Goal: Information Seeking & Learning: Learn about a topic

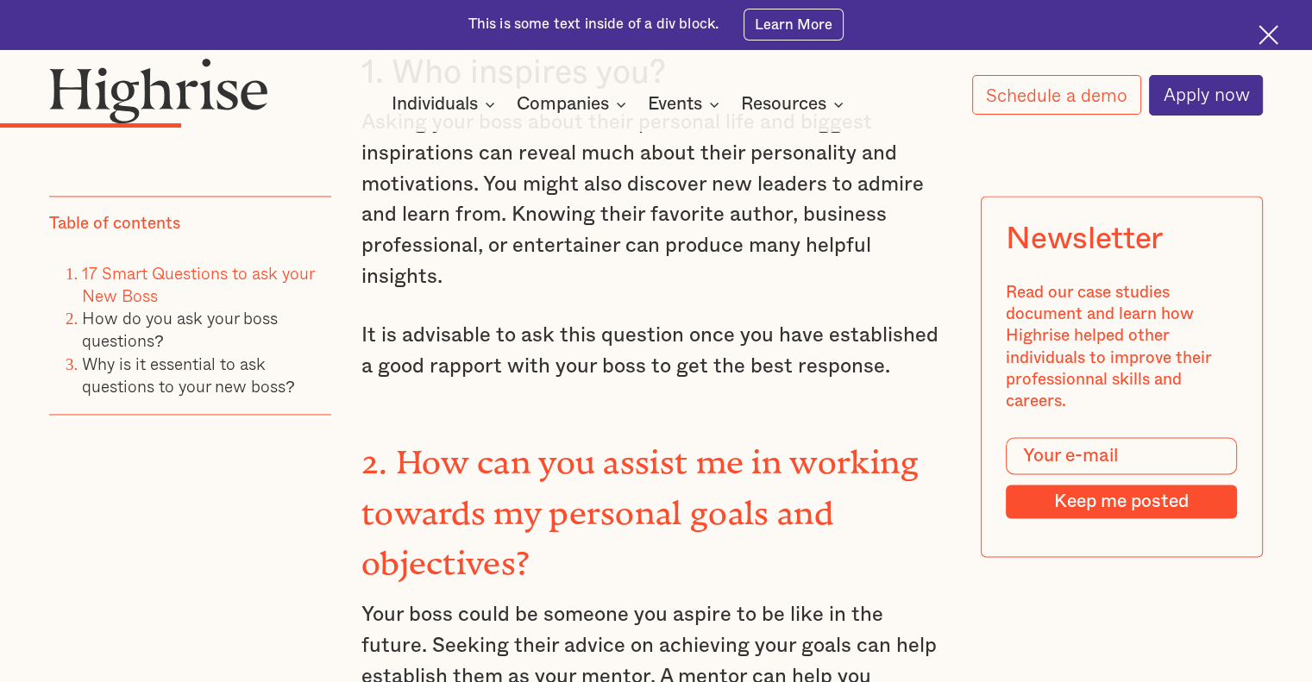
scroll to position [3019, 0]
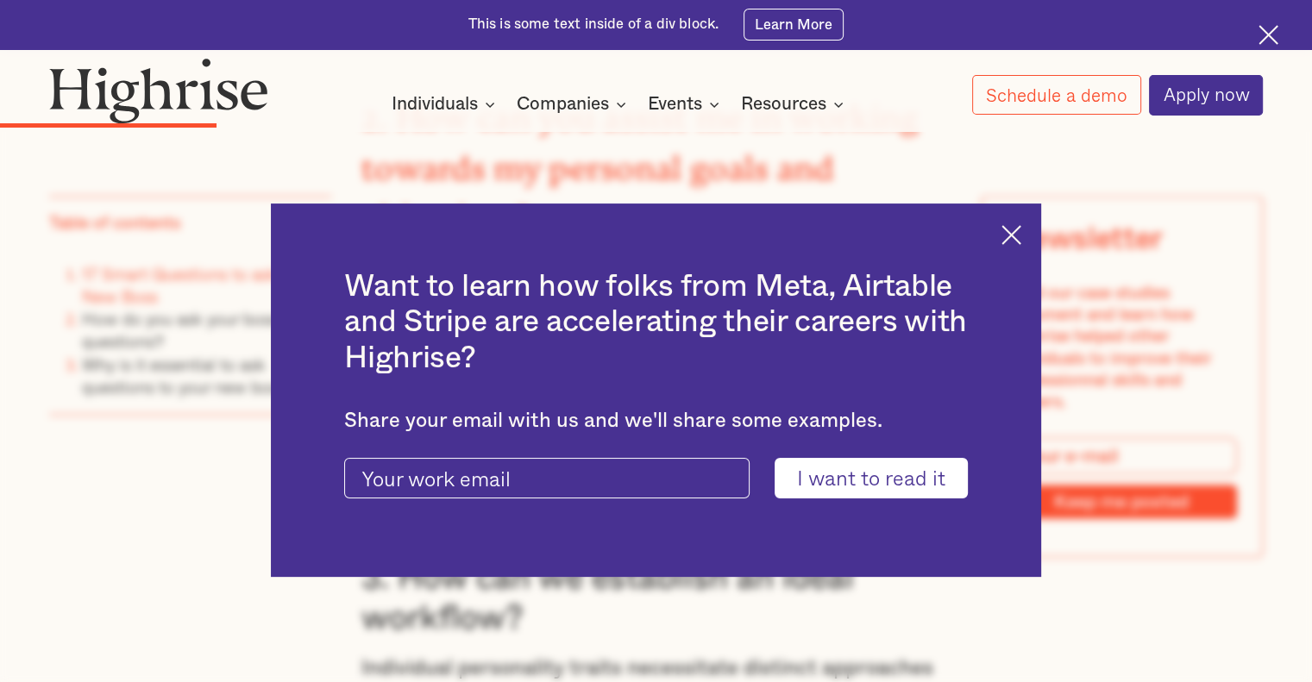
click at [1015, 237] on img at bounding box center [1012, 235] width 20 height 20
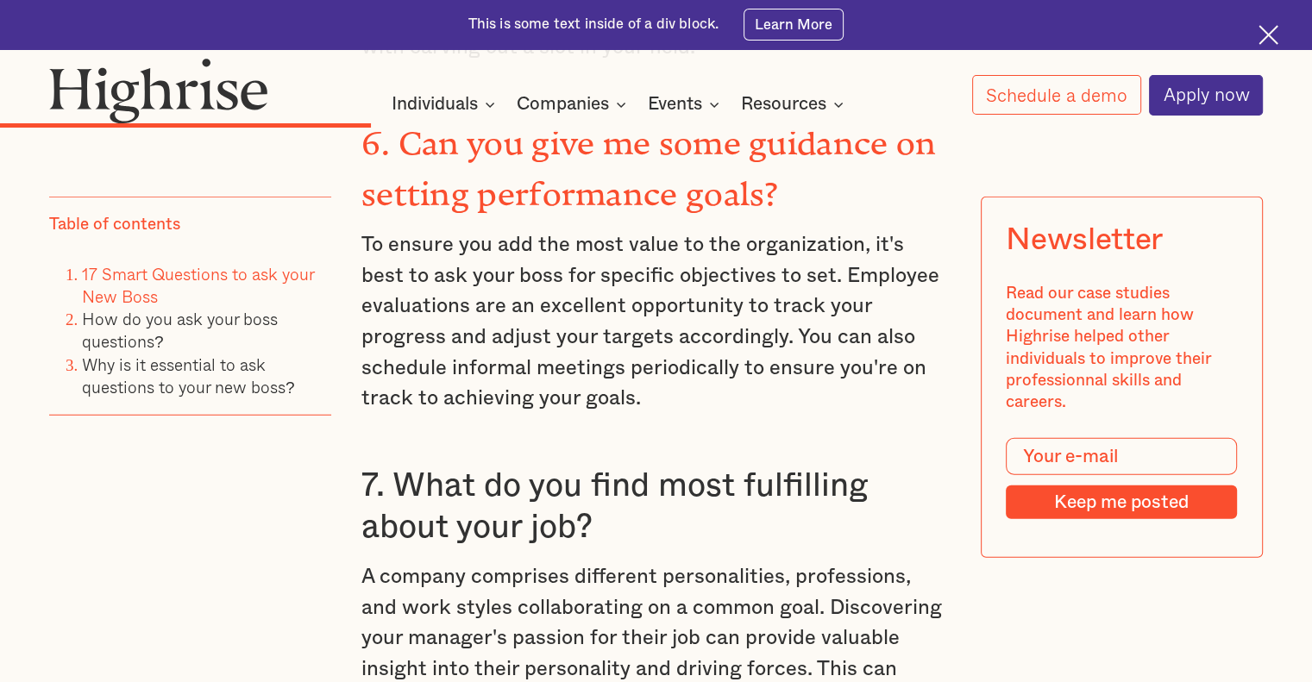
scroll to position [4831, 0]
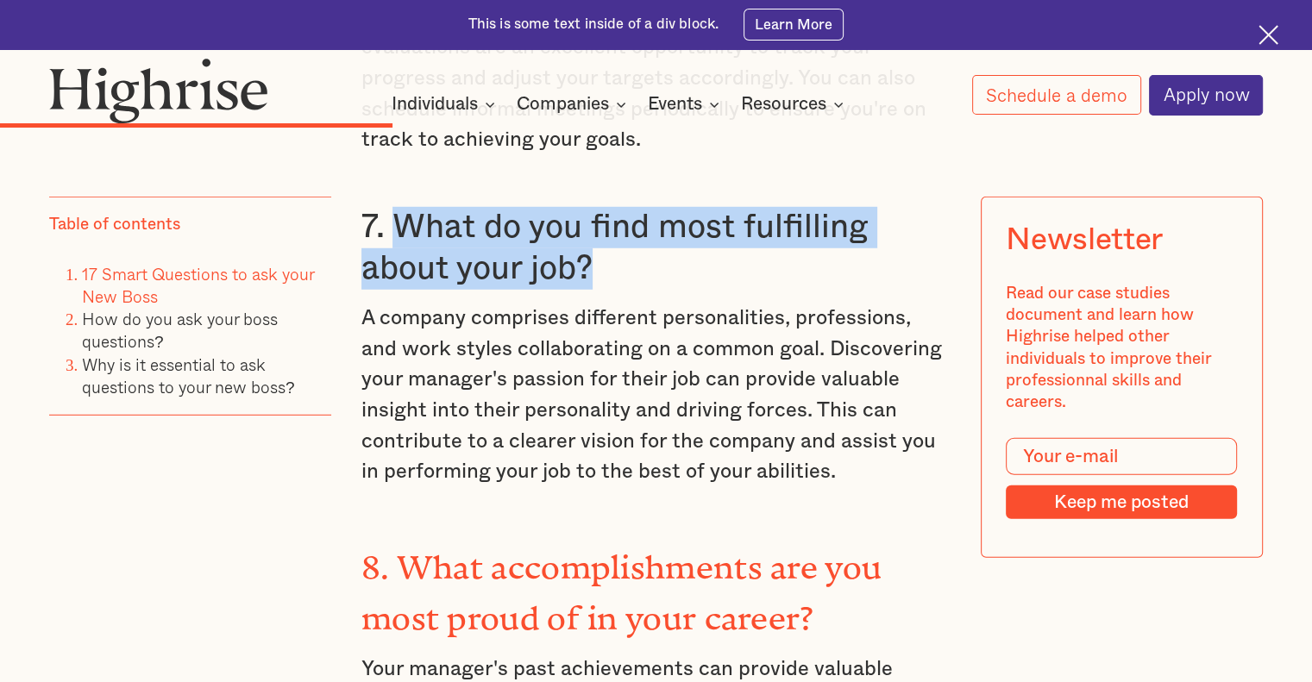
drag, startPoint x: 395, startPoint y: 166, endPoint x: 592, endPoint y: 211, distance: 201.9
click at [592, 211] on h3 "7. What do you find most fulfilling about your job?" at bounding box center [655, 248] width 589 height 82
copy h3 "What do you find most fulfilling about your job?"
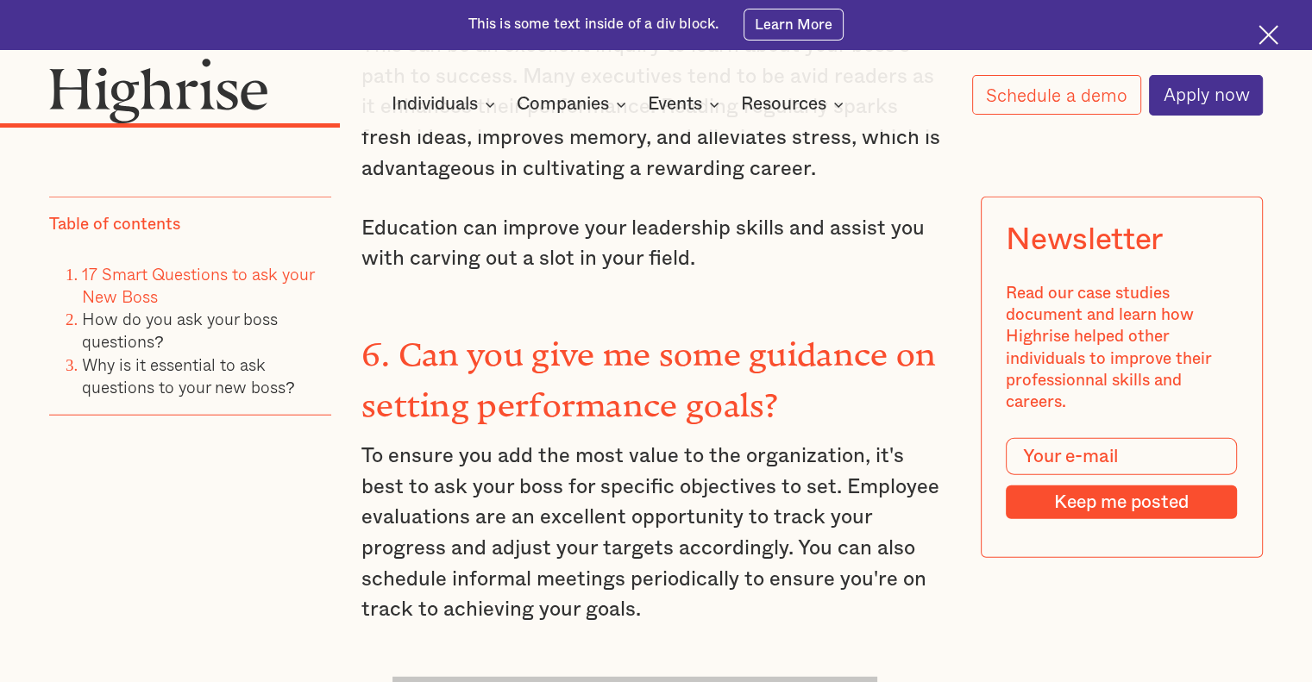
scroll to position [4313, 0]
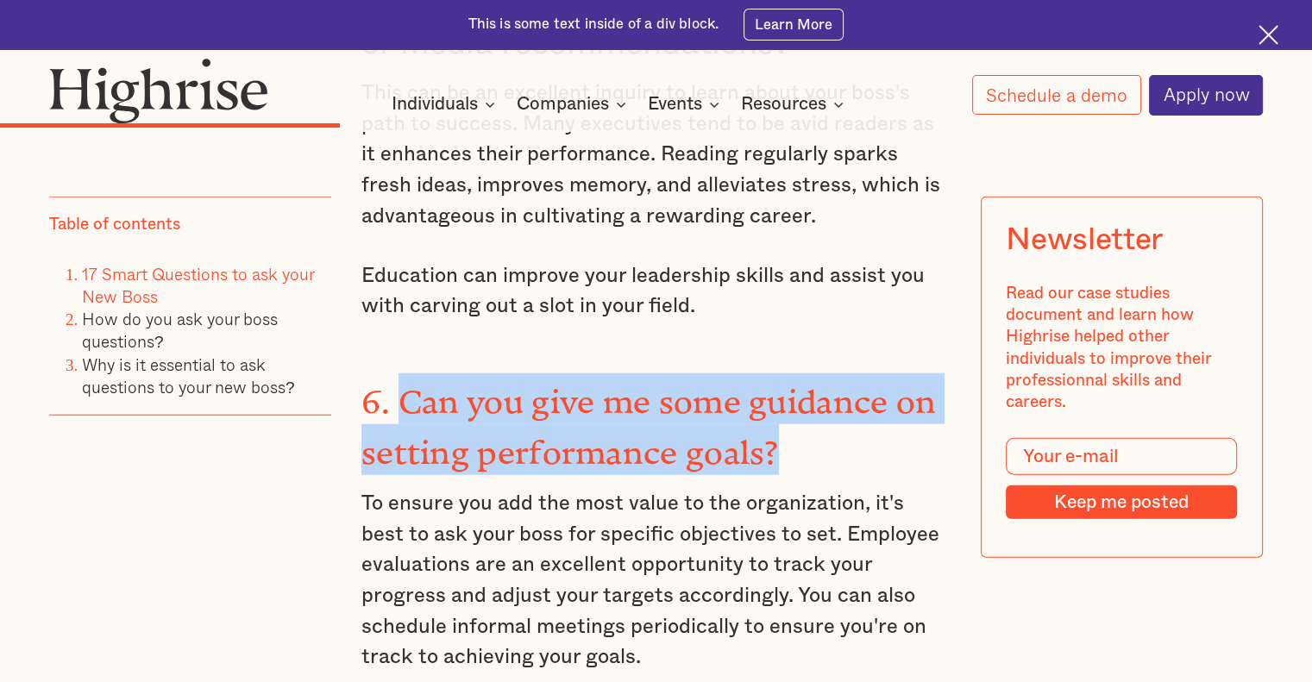
drag, startPoint x: 399, startPoint y: 344, endPoint x: 742, endPoint y: 391, distance: 346.5
click at [788, 393] on h3 "6. Can you give me some guidance on setting performance goals?" at bounding box center [655, 424] width 589 height 101
copy strong "Can you give me some guidance on setting performance goals?"
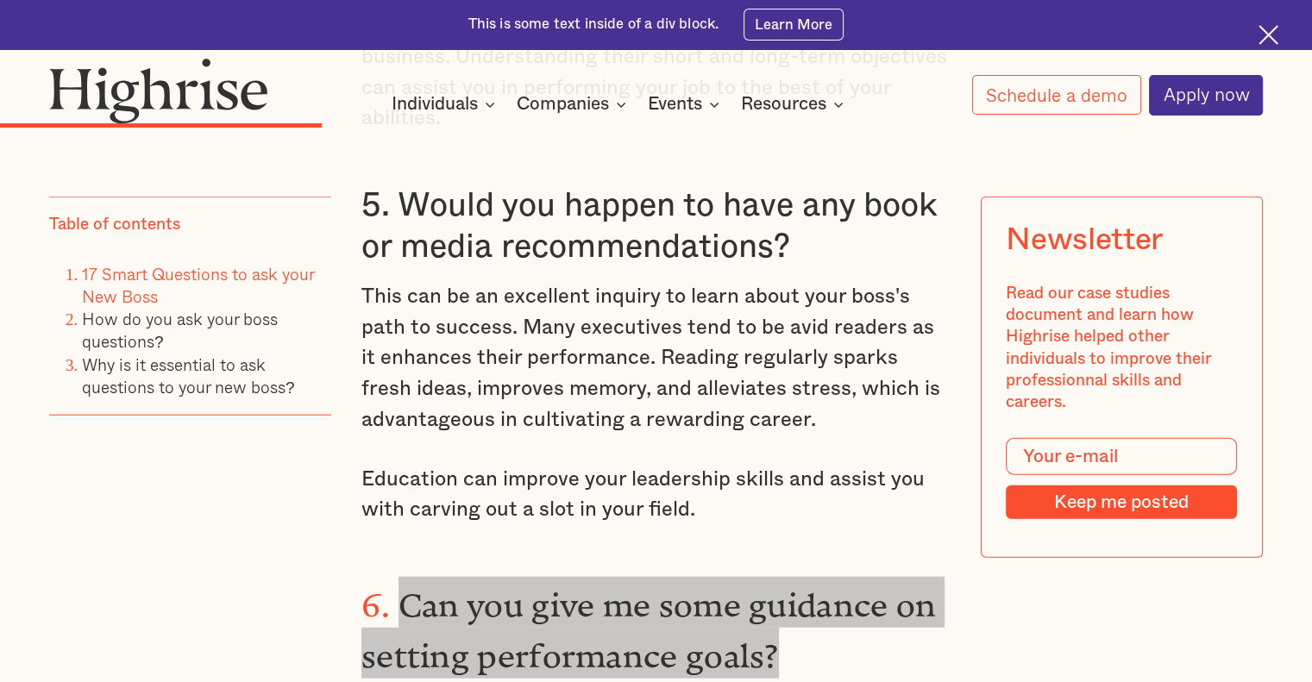
scroll to position [4055, 0]
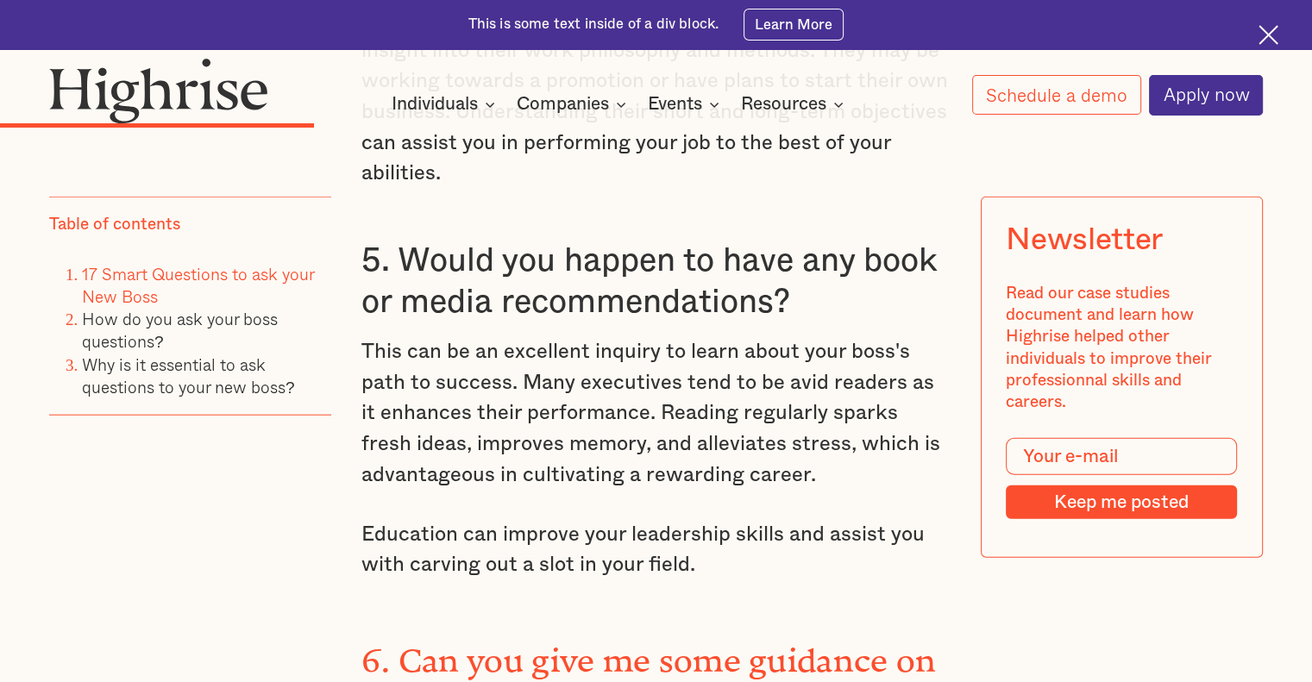
click at [493, 374] on p "This can be an excellent inquiry to learn about your boss's path to success. Ma…" at bounding box center [655, 414] width 589 height 154
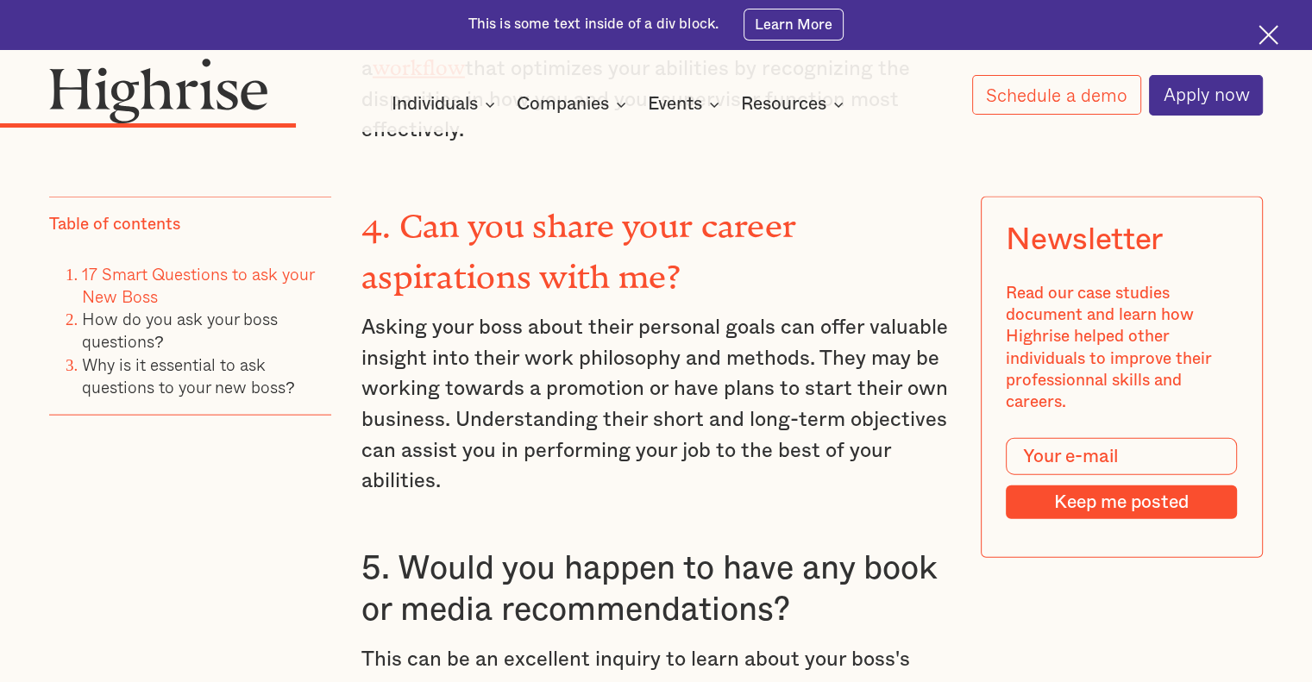
scroll to position [3623, 0]
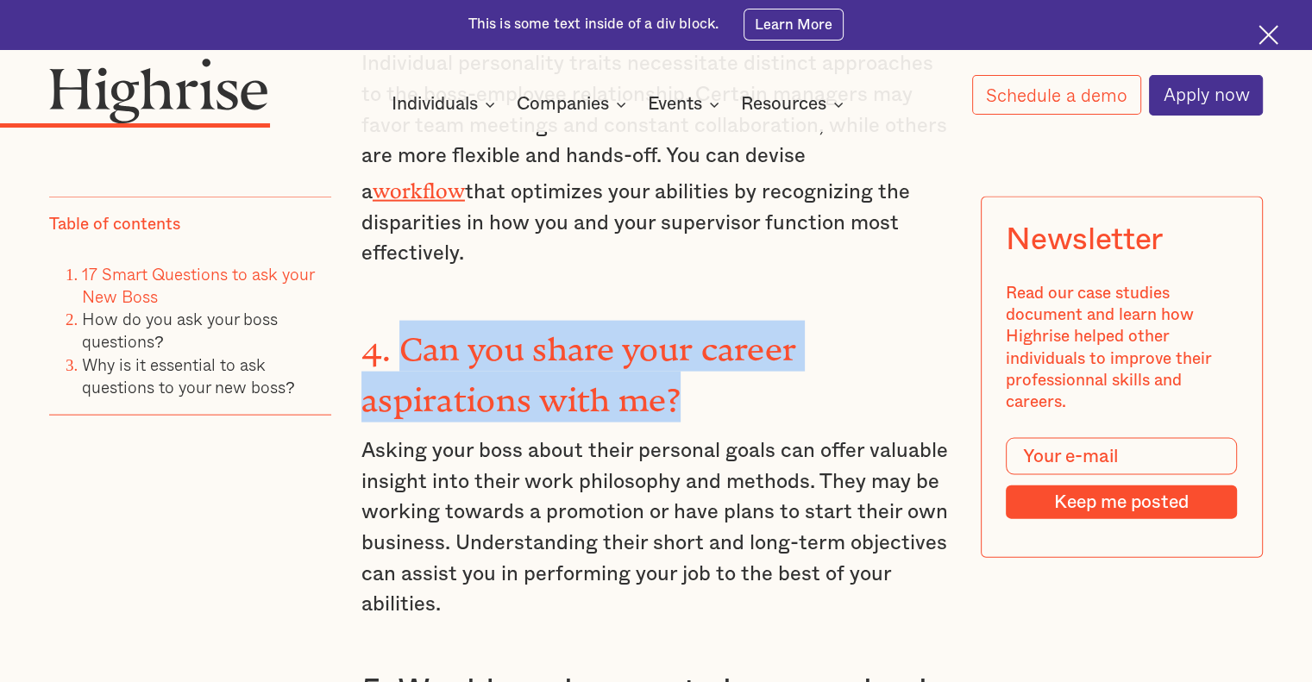
drag, startPoint x: 399, startPoint y: 304, endPoint x: 683, endPoint y: 337, distance: 286.7
click at [683, 337] on h3 "4. Can you share your career aspirations with me?" at bounding box center [655, 371] width 589 height 101
copy strong "Can you share your career aspirations with me?"
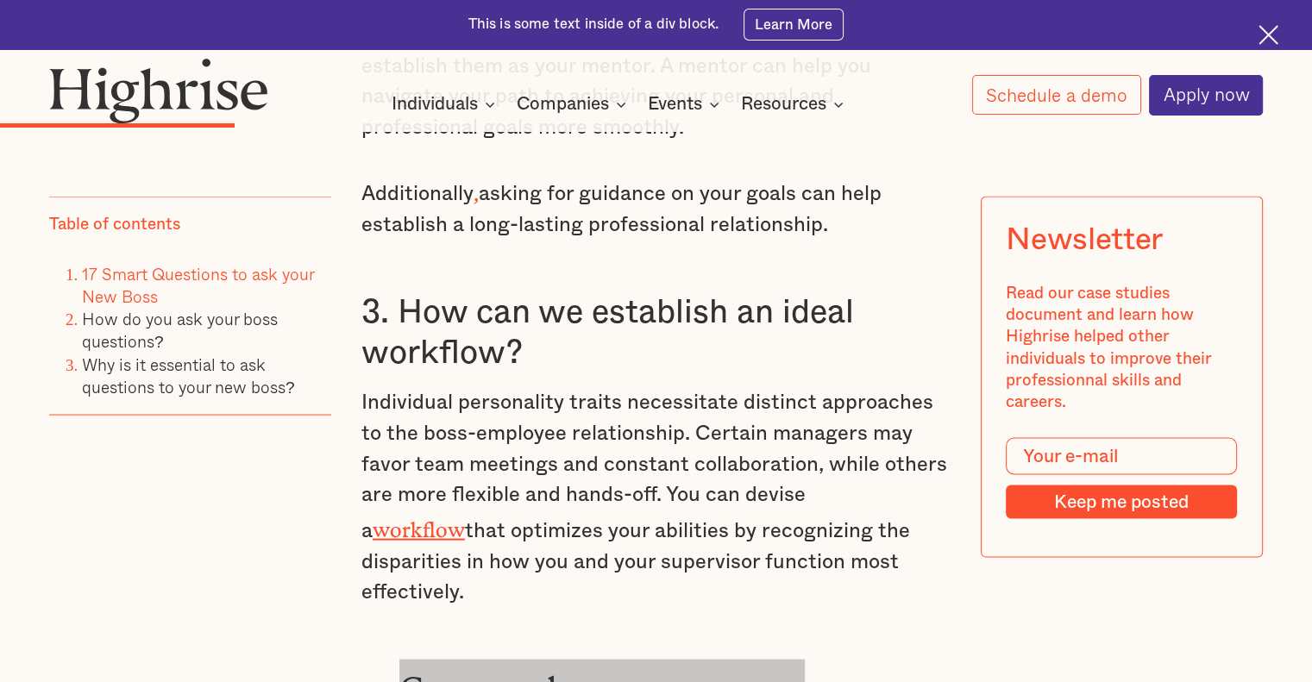
scroll to position [3278, 0]
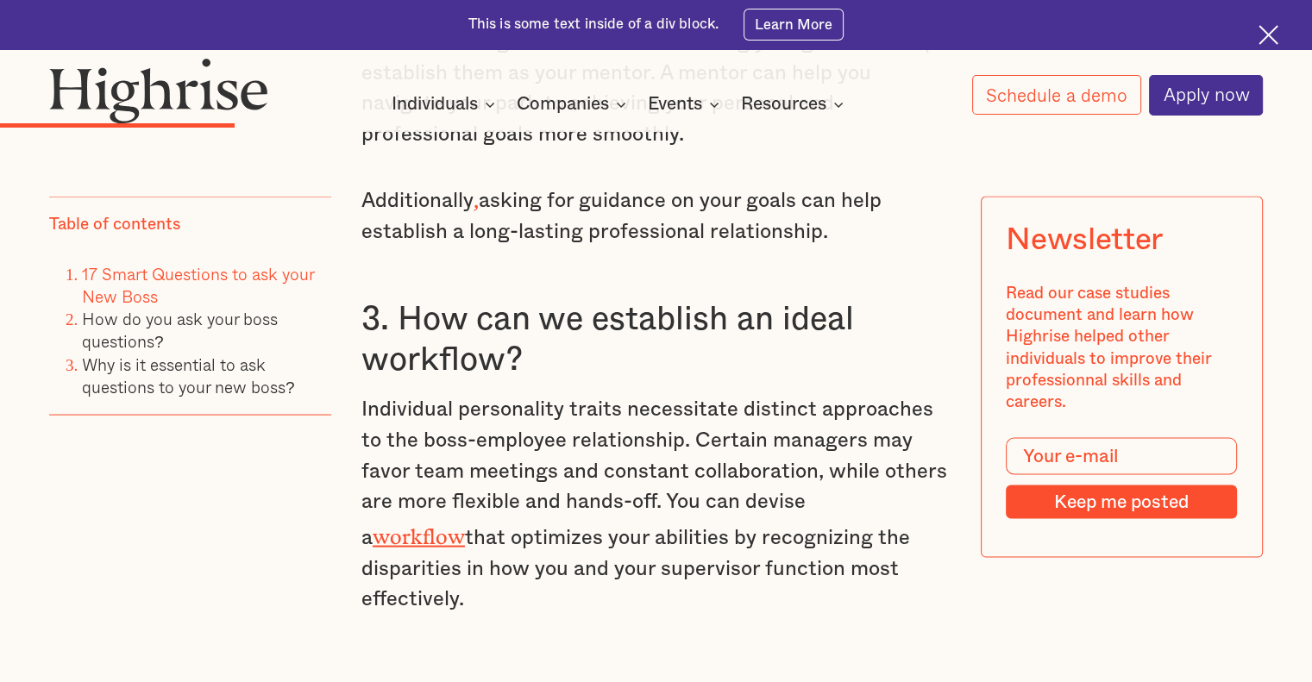
click at [563, 421] on p "Individual personality traits necessitate distinct approaches to the boss-emplo…" at bounding box center [655, 504] width 589 height 220
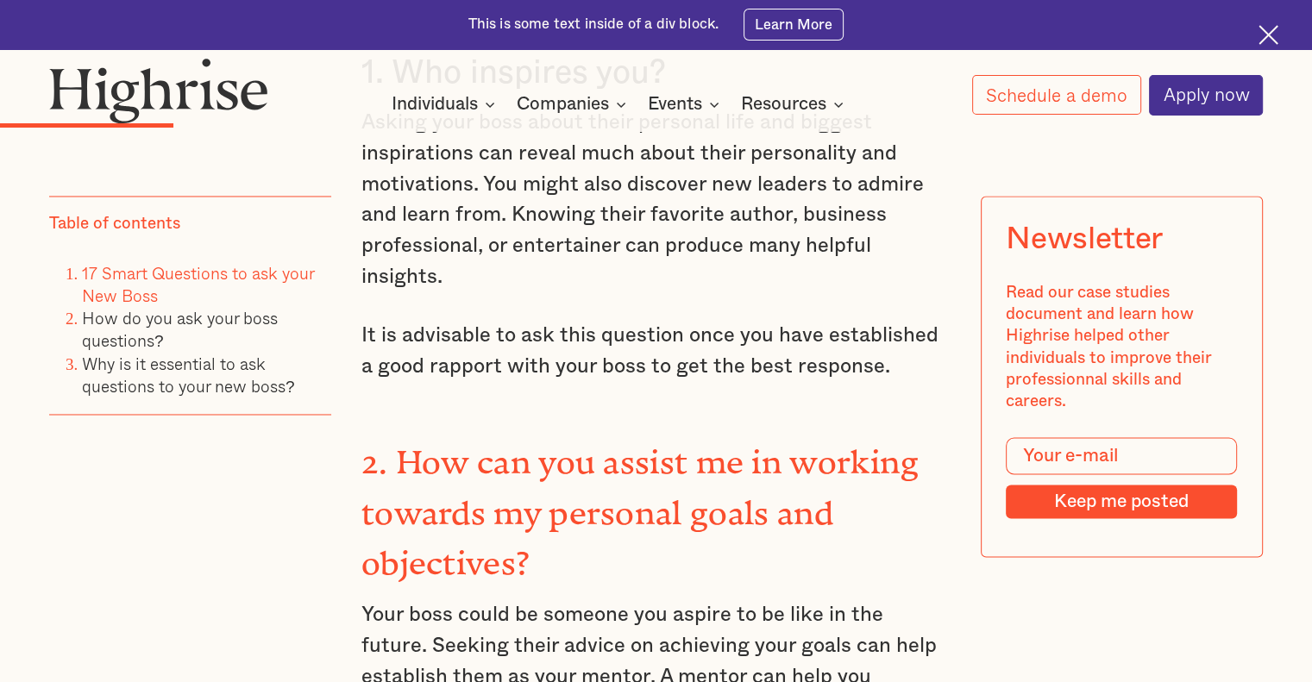
scroll to position [2416, 0]
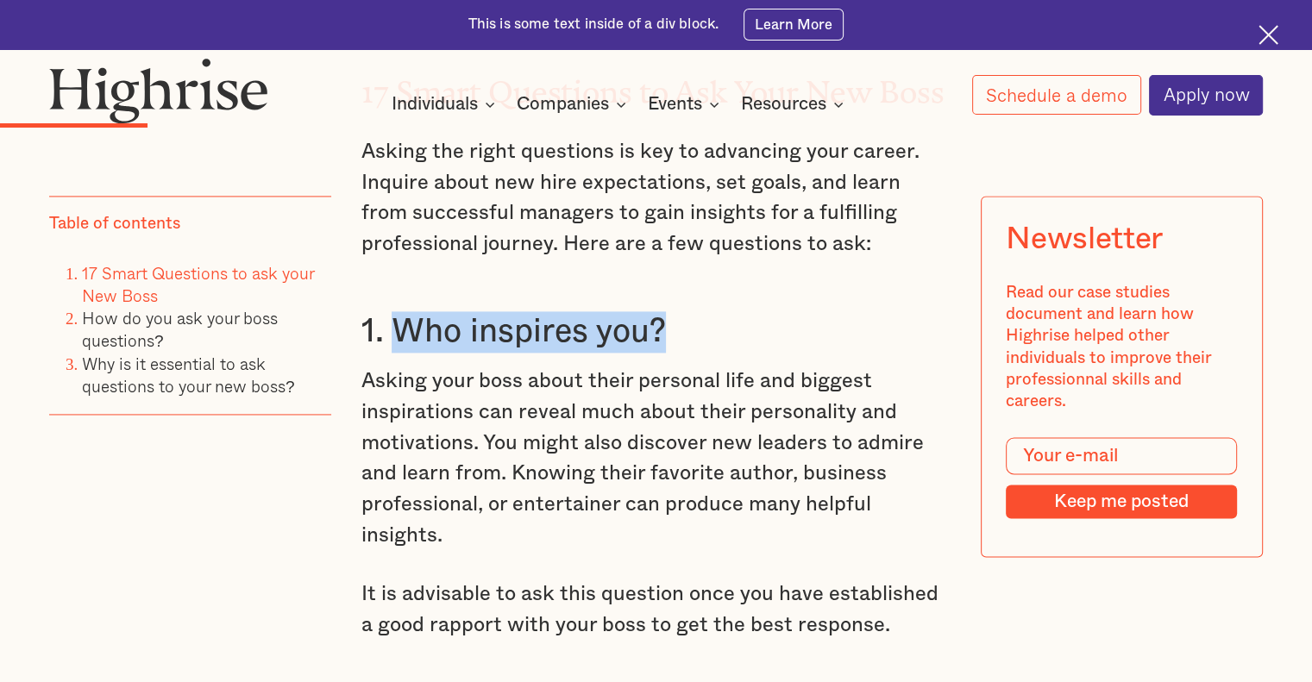
drag, startPoint x: 392, startPoint y: 337, endPoint x: 669, endPoint y: 332, distance: 277.8
click at [669, 332] on h3 "1. Who inspires you?" at bounding box center [655, 331] width 589 height 41
copy h3 "Who inspires you?"
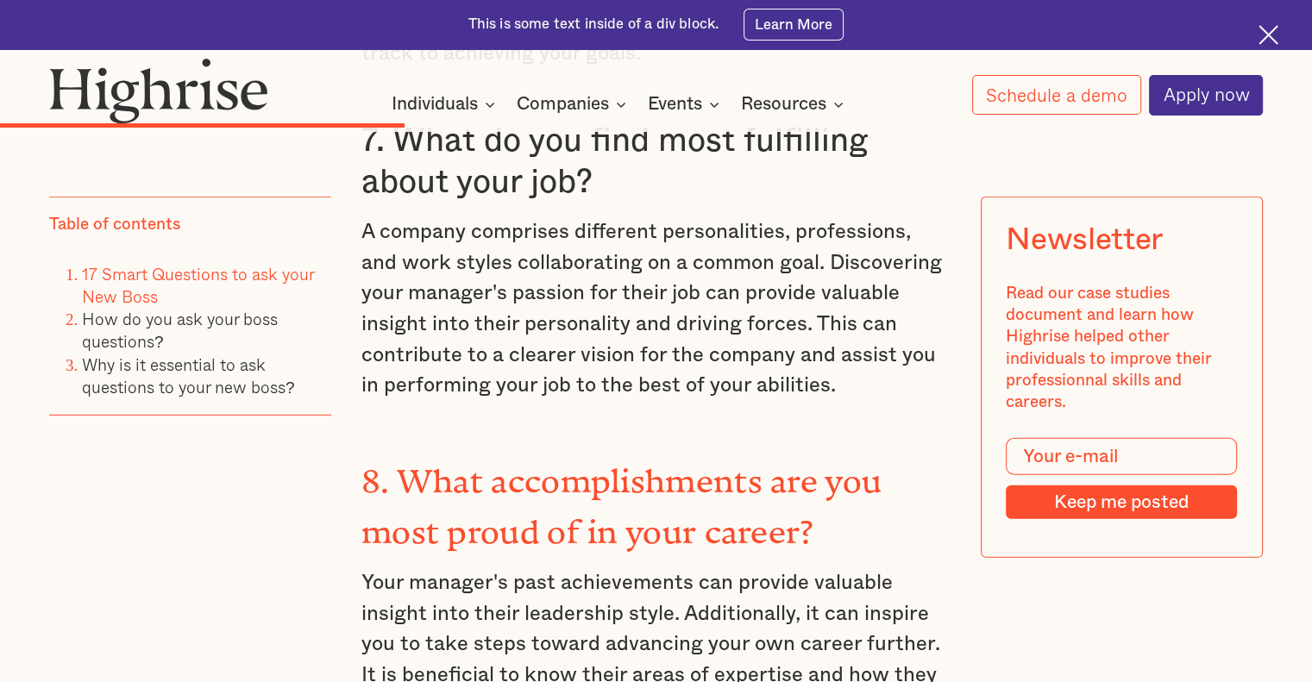
scroll to position [5004, 0]
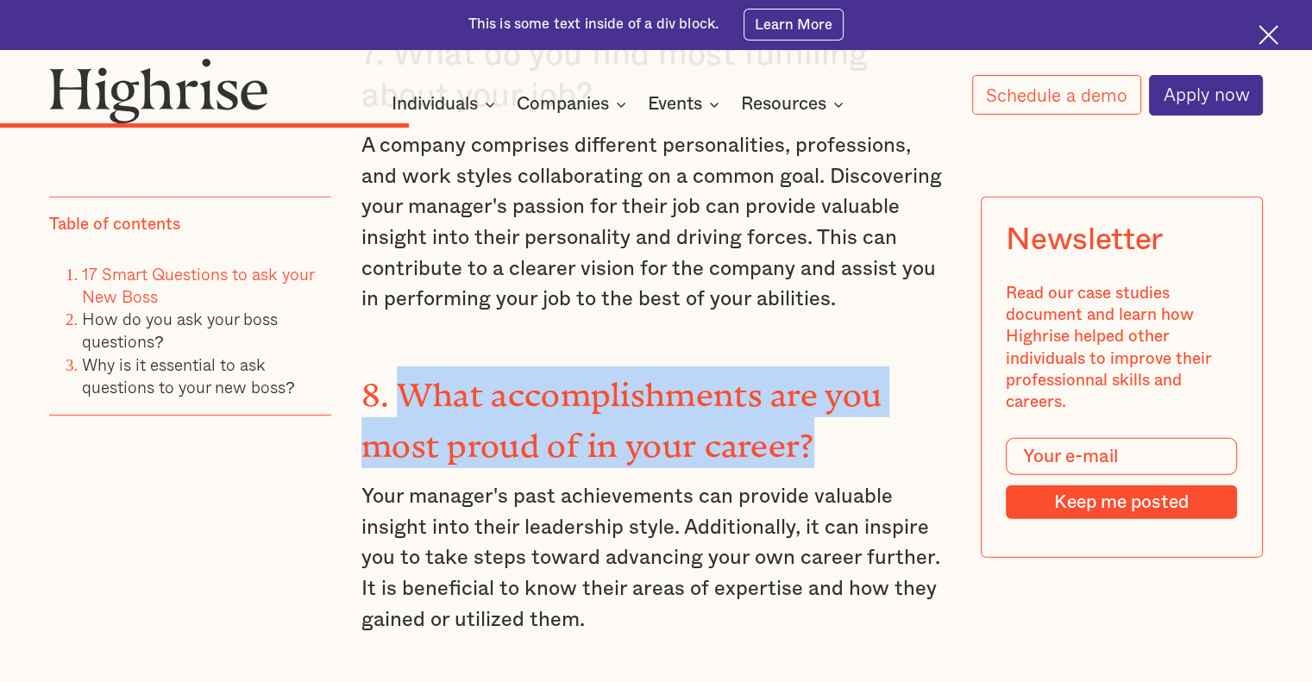
drag, startPoint x: 393, startPoint y: 331, endPoint x: 818, endPoint y: 363, distance: 425.6
click at [818, 367] on h3 "8. What accomplishments are you most proud of in your career?" at bounding box center [655, 417] width 589 height 101
copy strong "What accomplishments are you most proud of in your career?"
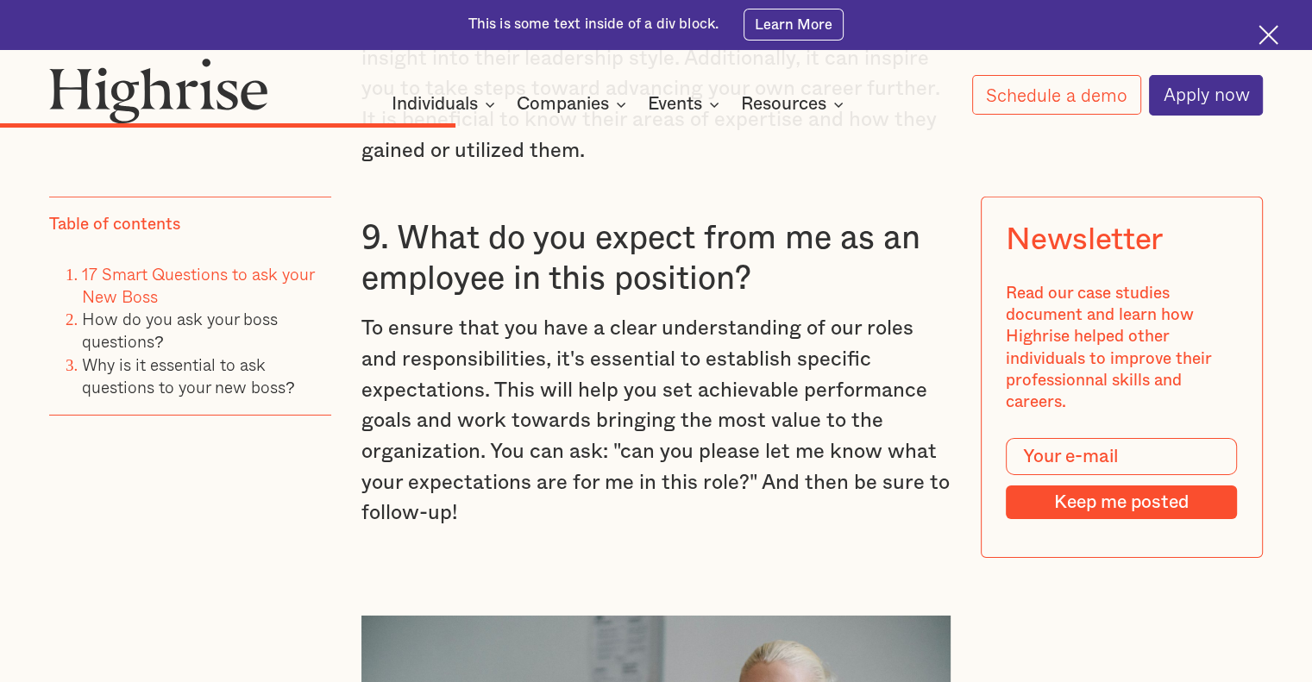
scroll to position [5435, 0]
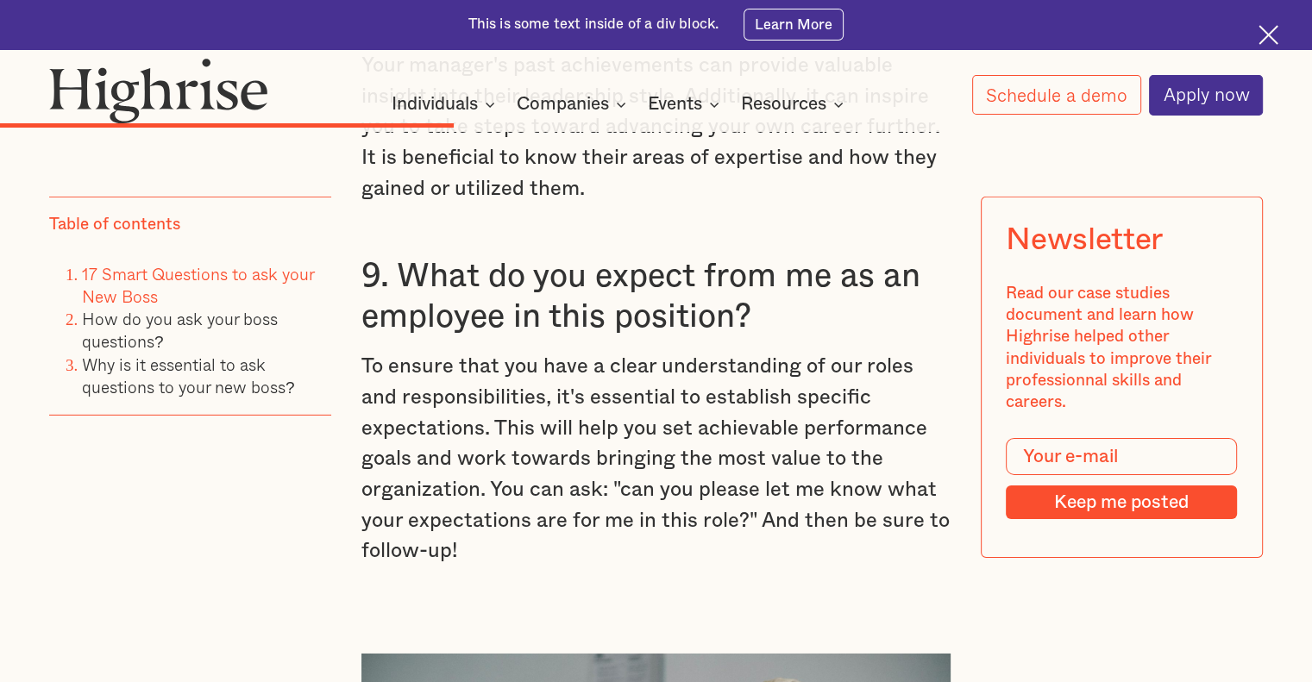
click at [511, 407] on p "To ensure that you have a clear understanding of our roles and responsibilities…" at bounding box center [655, 459] width 589 height 215
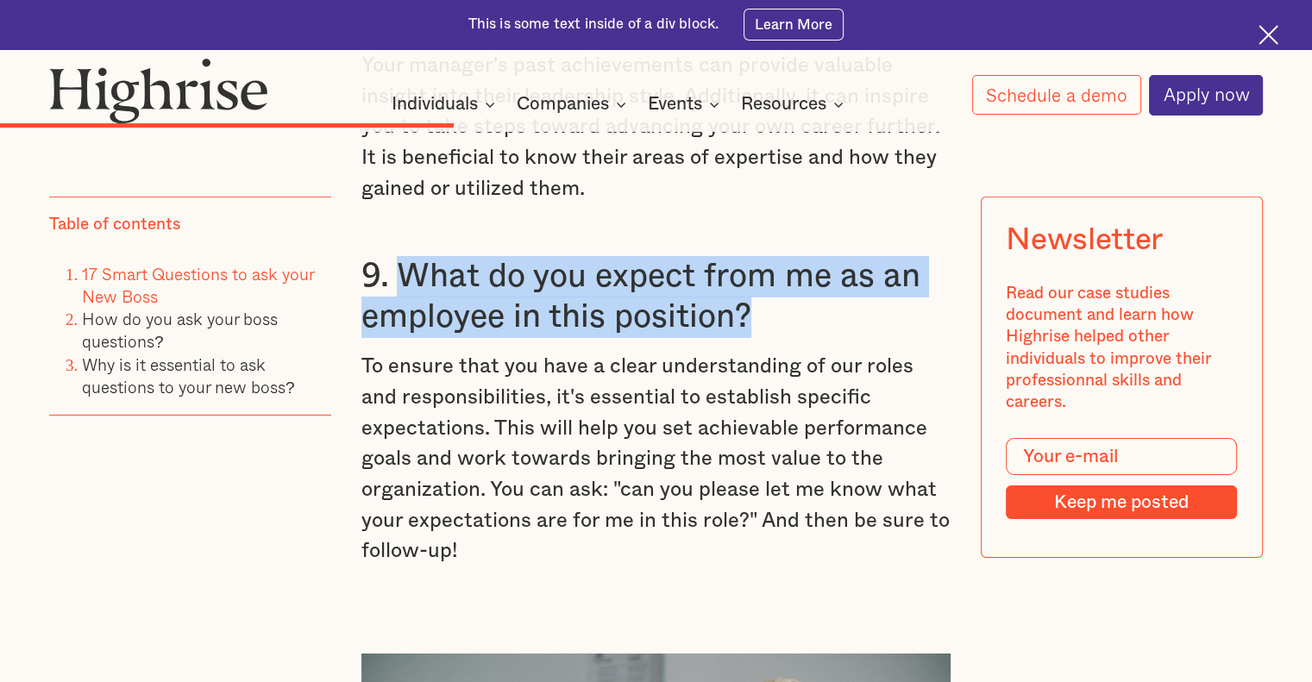
drag, startPoint x: 394, startPoint y: 206, endPoint x: 761, endPoint y: 245, distance: 368.7
click at [763, 256] on h3 "9. What do you expect from me as an employee in this position?" at bounding box center [655, 297] width 589 height 82
copy h3 "What do you expect from me as an employee in this position?"
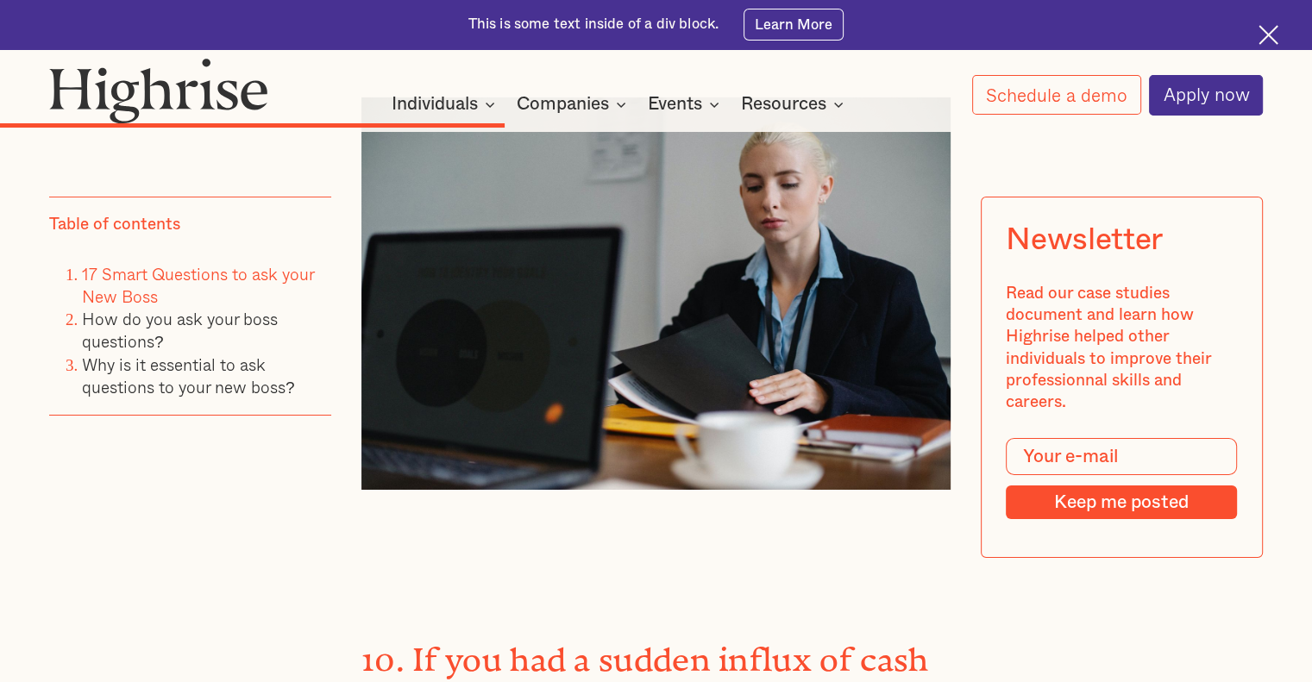
scroll to position [6125, 0]
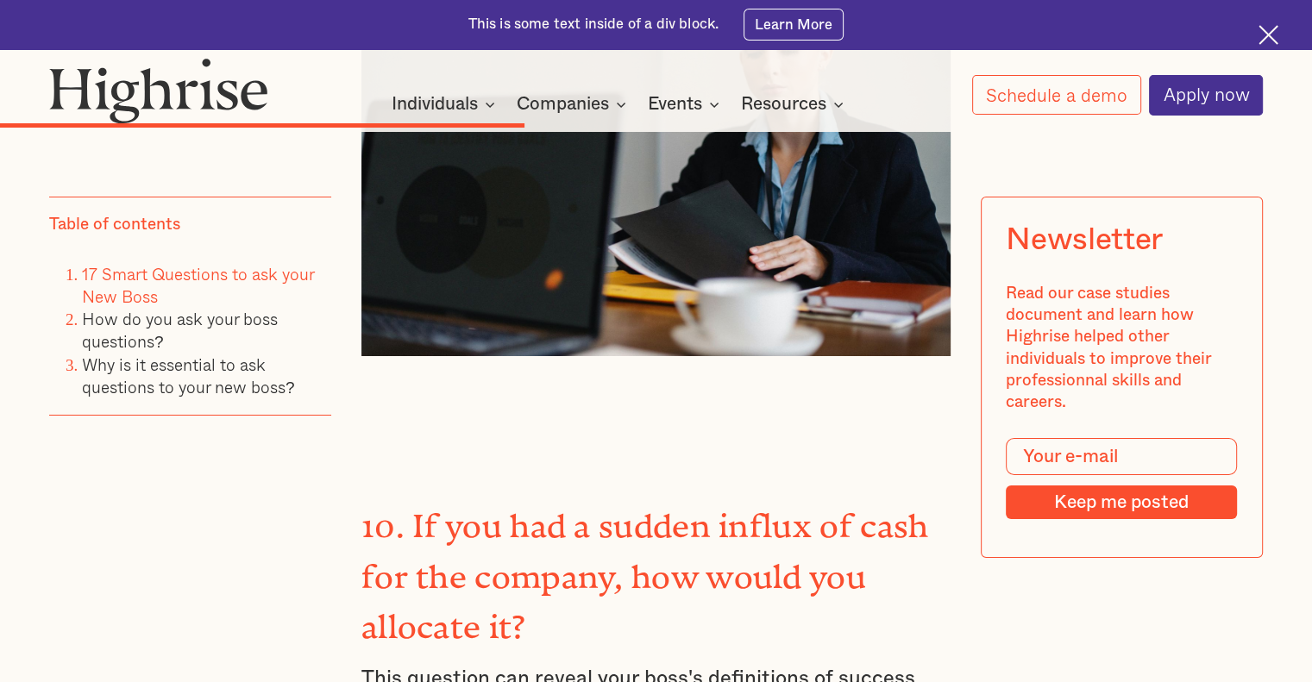
click at [421, 507] on strong "10. If you had a sudden influx of cash for the company, how would you allocate …" at bounding box center [644, 568] width 567 height 122
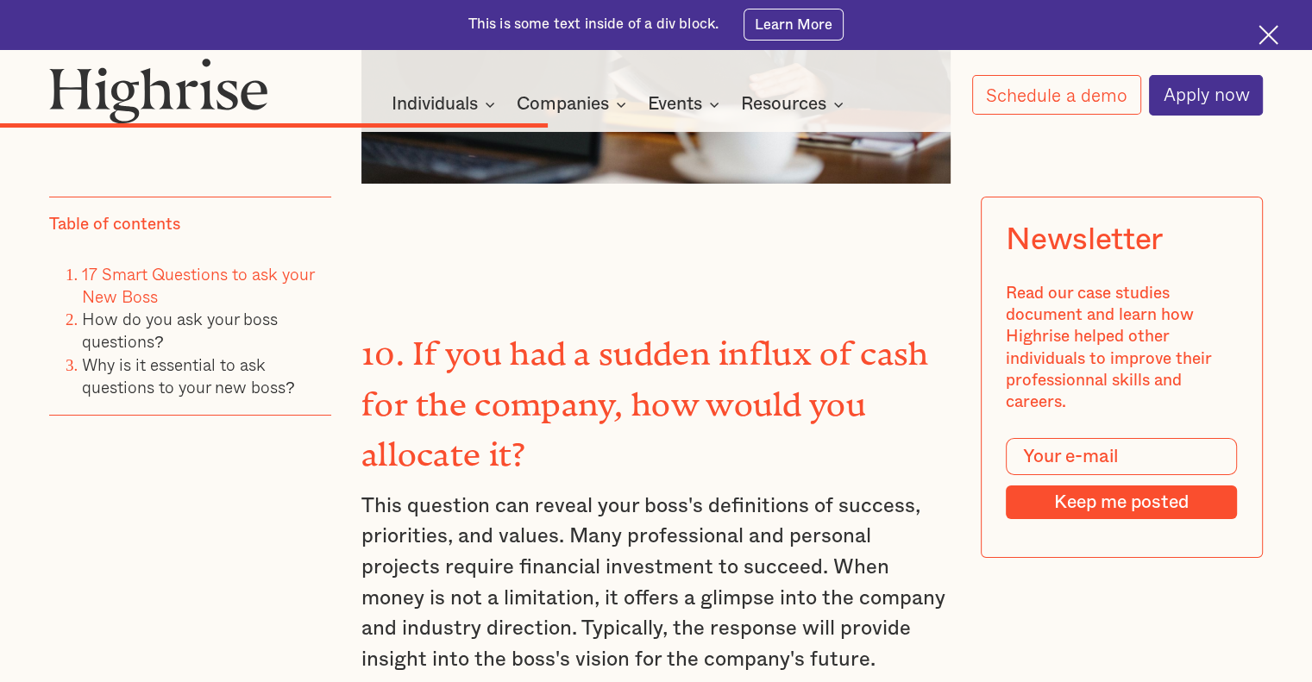
scroll to position [6557, 0]
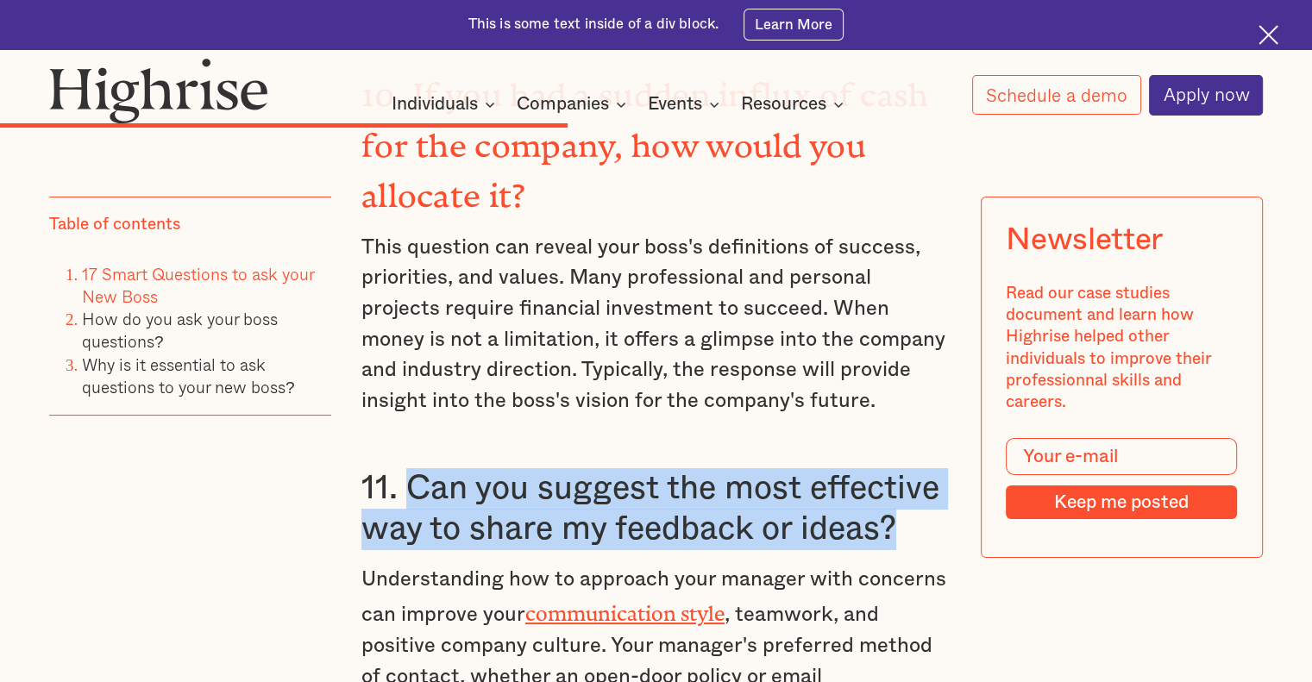
drag, startPoint x: 404, startPoint y: 420, endPoint x: 895, endPoint y: 466, distance: 493.9
click at [895, 468] on h3 "11. Can you suggest the most effective way to share my feedback or ideas?" at bounding box center [655, 509] width 589 height 82
copy h3 "Can you suggest the most effective way to share my feedback or ideas?"
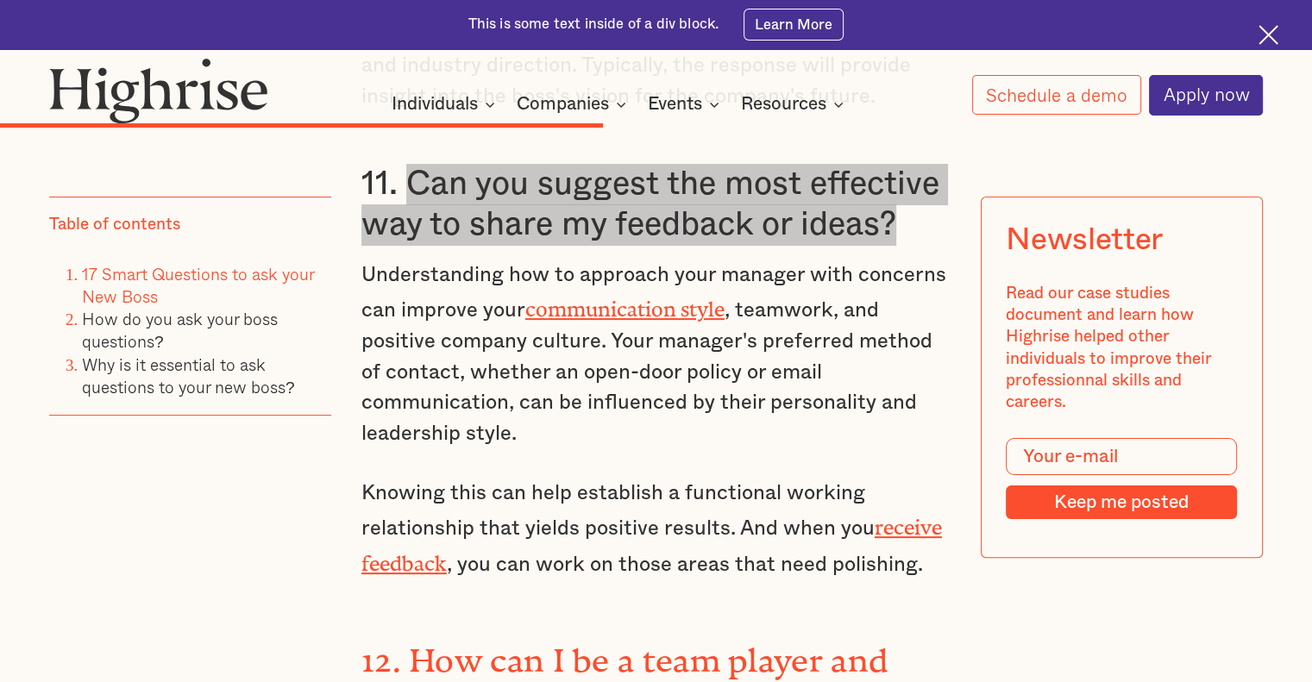
scroll to position [6902, 0]
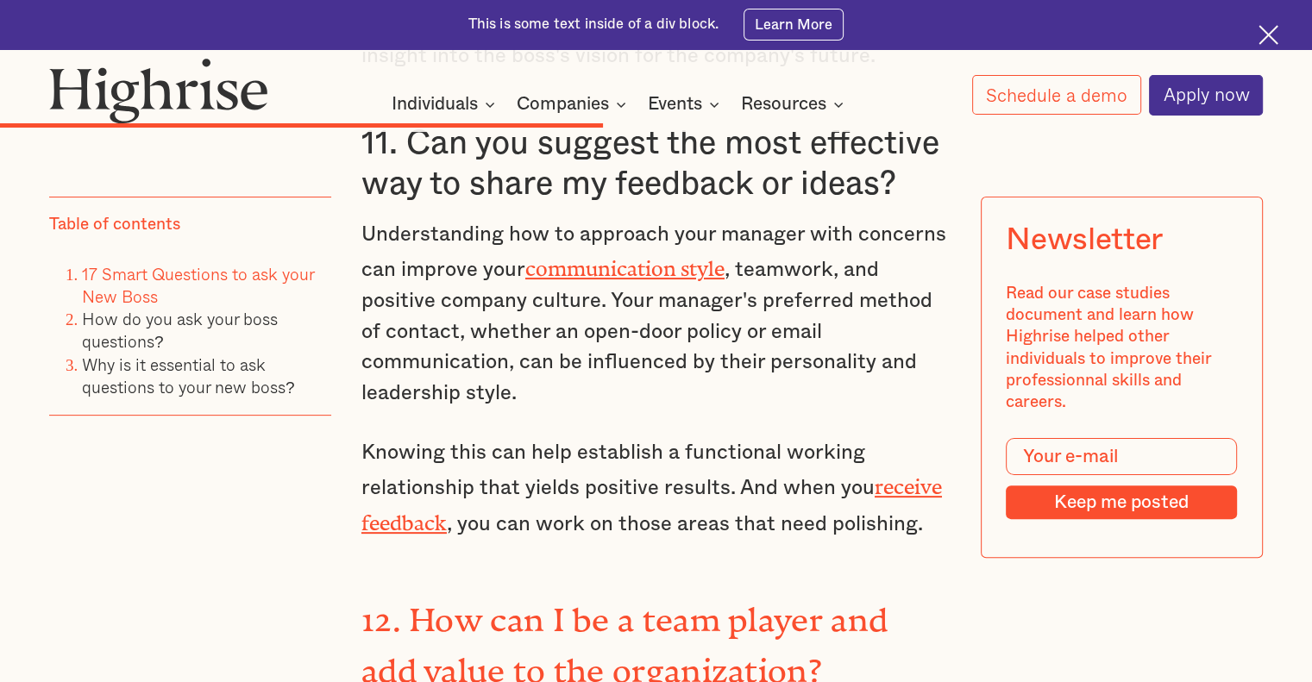
click at [308, 427] on div "Table of contents 17 Smart Questions to ask your New Boss How do you ask your b…" at bounding box center [190, 402] width 282 height 410
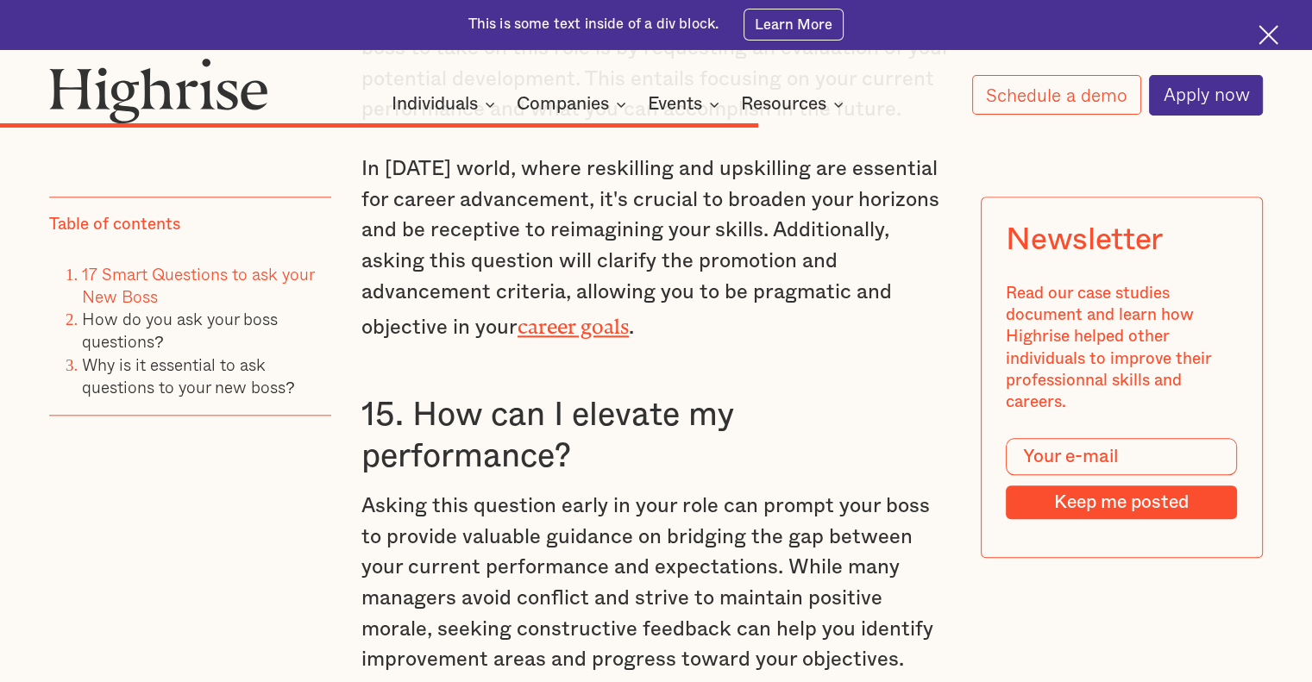
scroll to position [8454, 0]
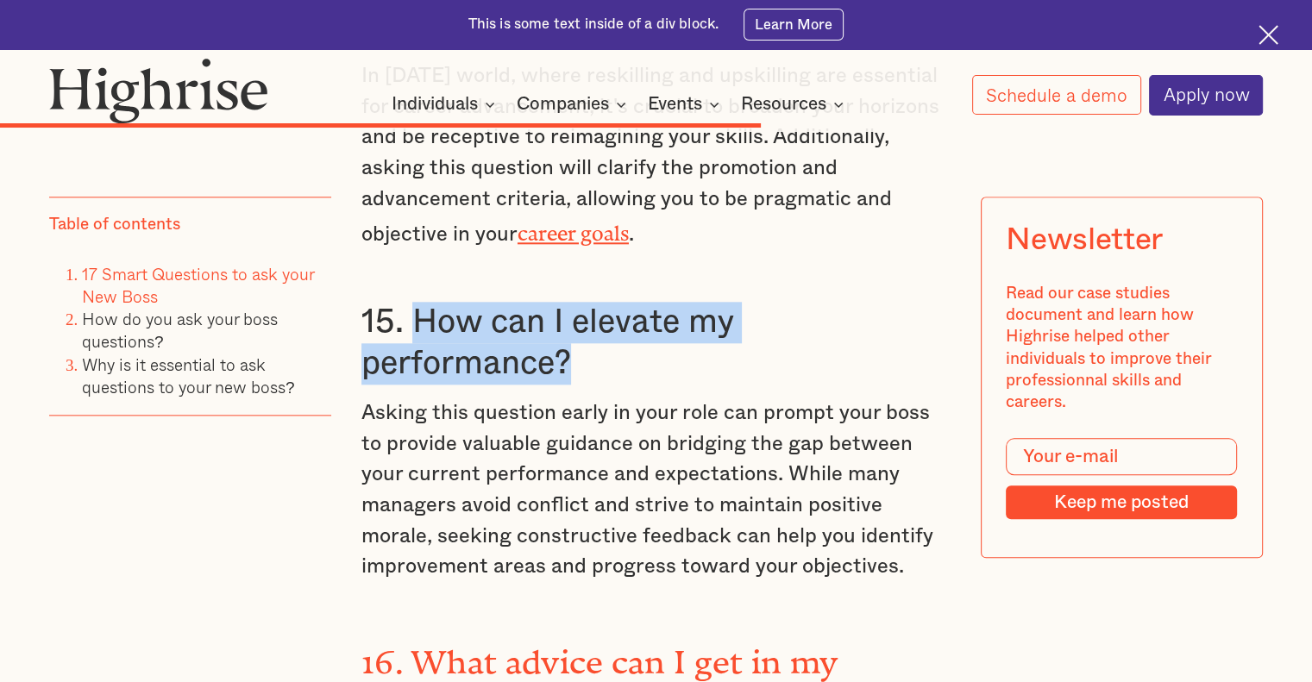
drag, startPoint x: 411, startPoint y: 168, endPoint x: 620, endPoint y: 213, distance: 214.4
click at [620, 302] on h3 "15. How can I elevate my performance?" at bounding box center [655, 343] width 589 height 82
copy h3 "How can I elevate my performance?"
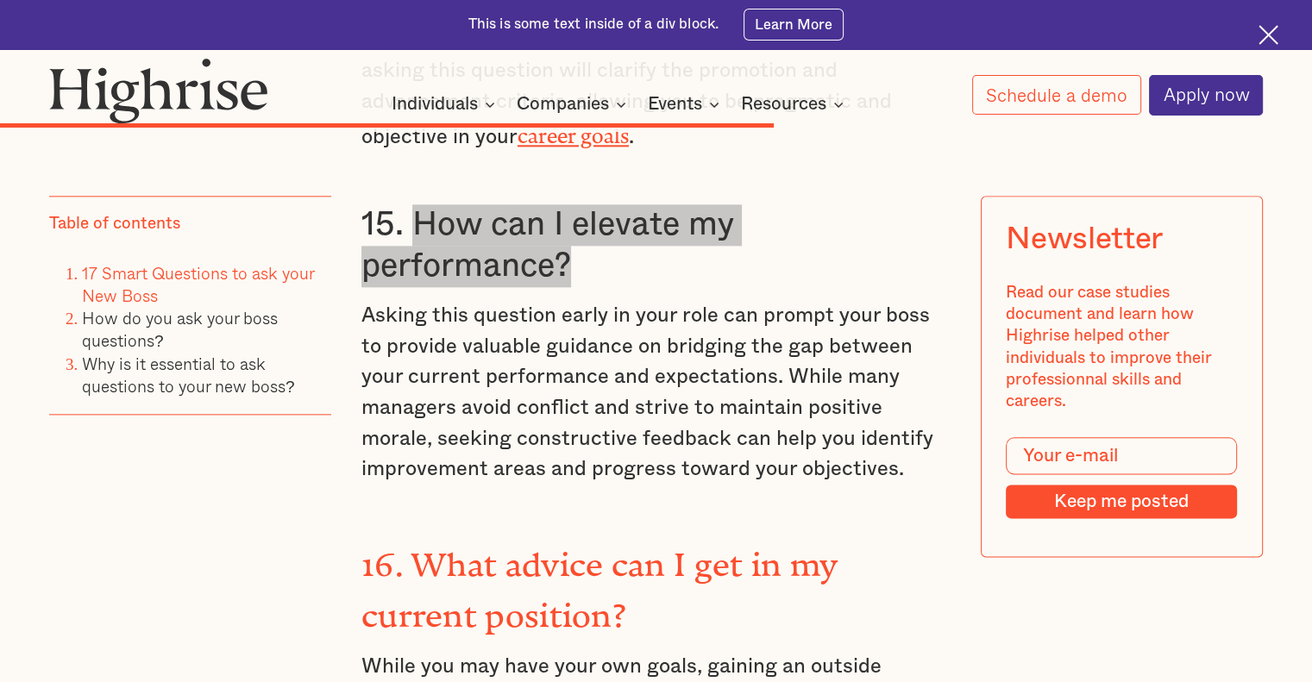
scroll to position [8627, 0]
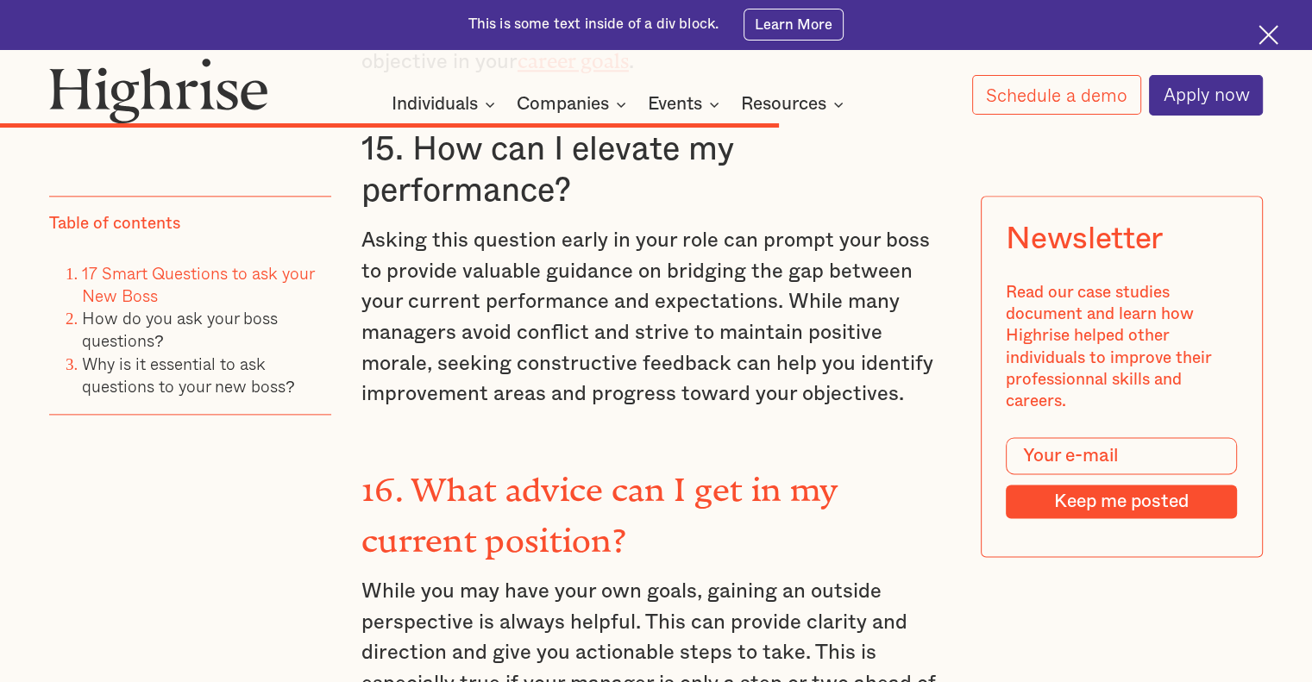
click at [374, 577] on p "While you may have your own goals, gaining an outside perspective is always hel…" at bounding box center [655, 654] width 589 height 154
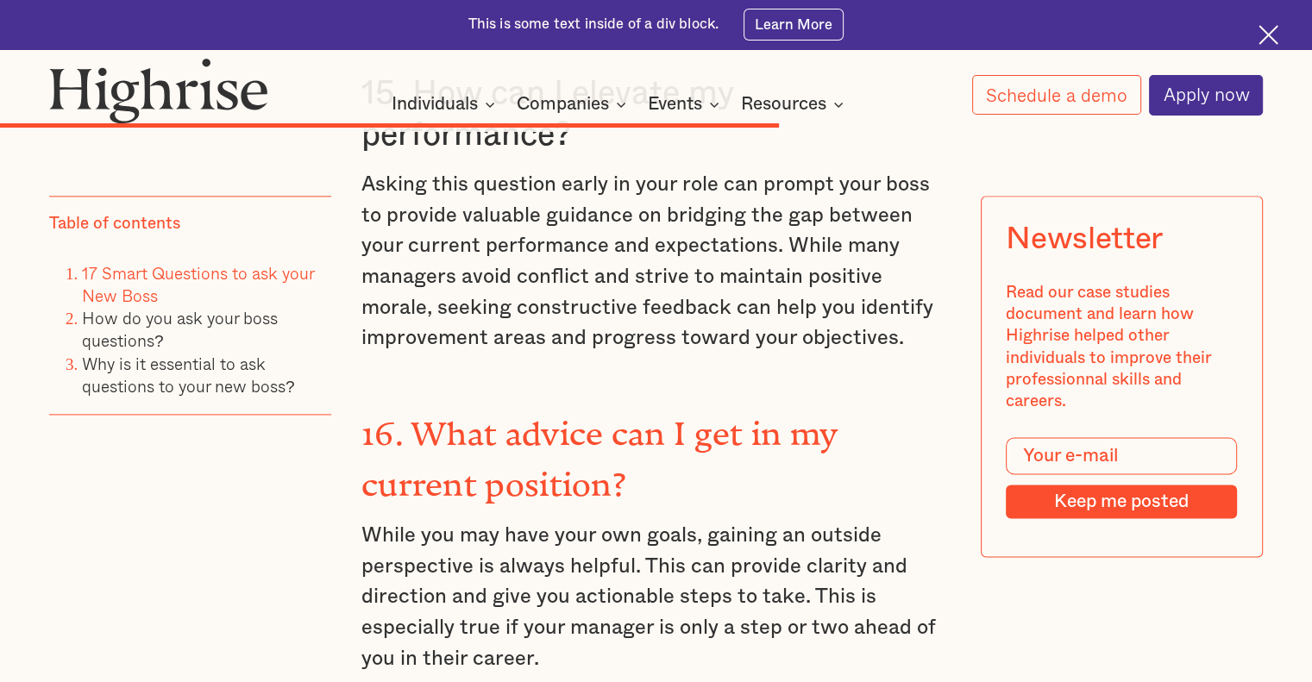
scroll to position [8713, 0]
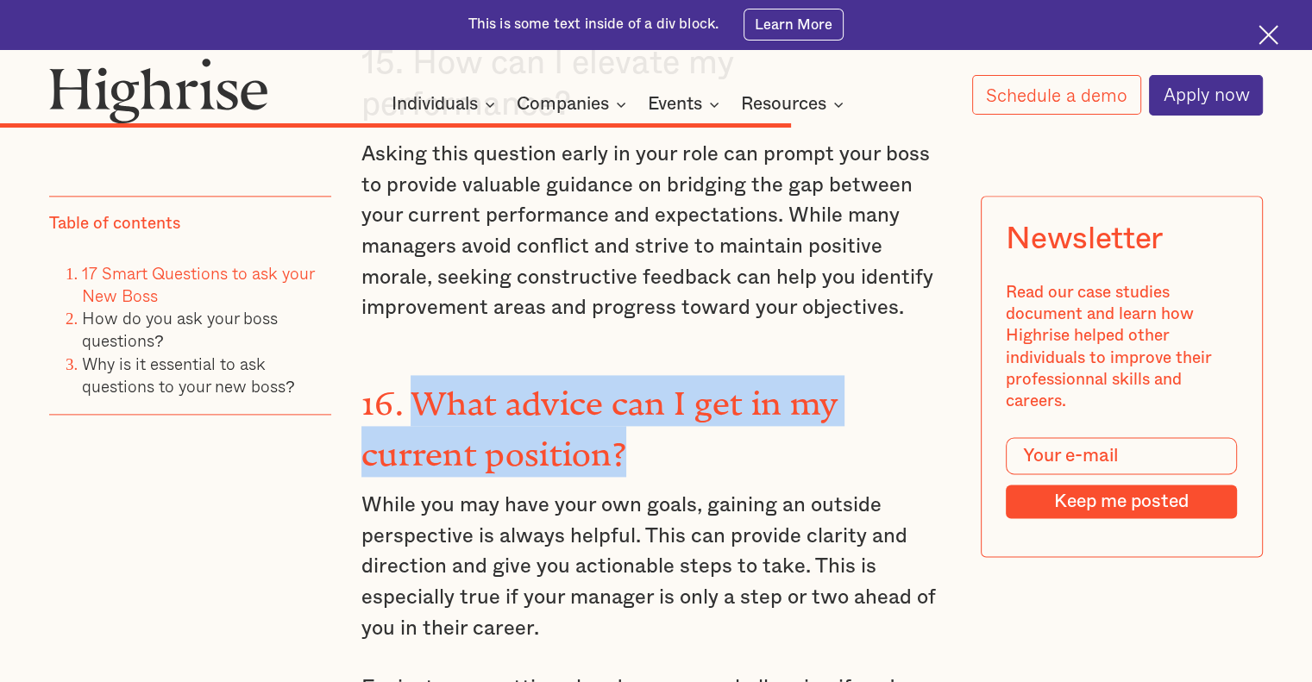
drag, startPoint x: 415, startPoint y: 251, endPoint x: 679, endPoint y: 285, distance: 266.1
click at [680, 375] on h3 "16. What advice can I get in my current position?" at bounding box center [655, 425] width 589 height 101
copy strong "What advice can I get in my current position?"
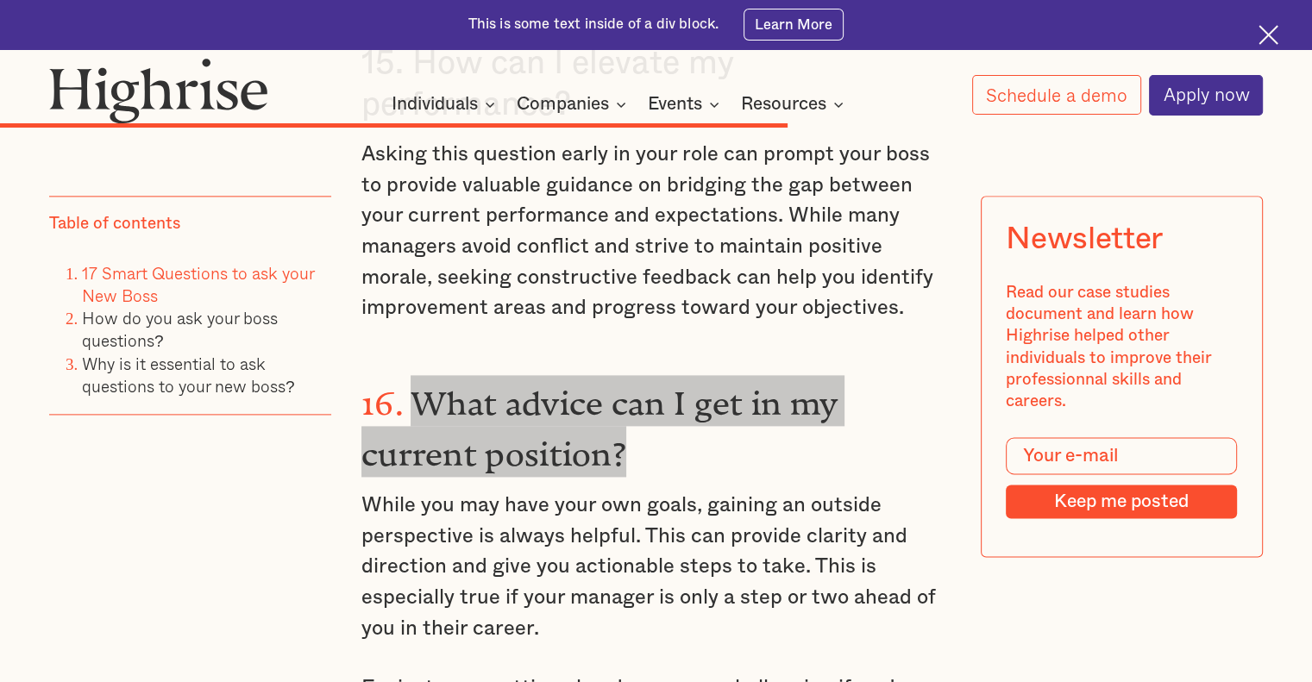
scroll to position [8972, 0]
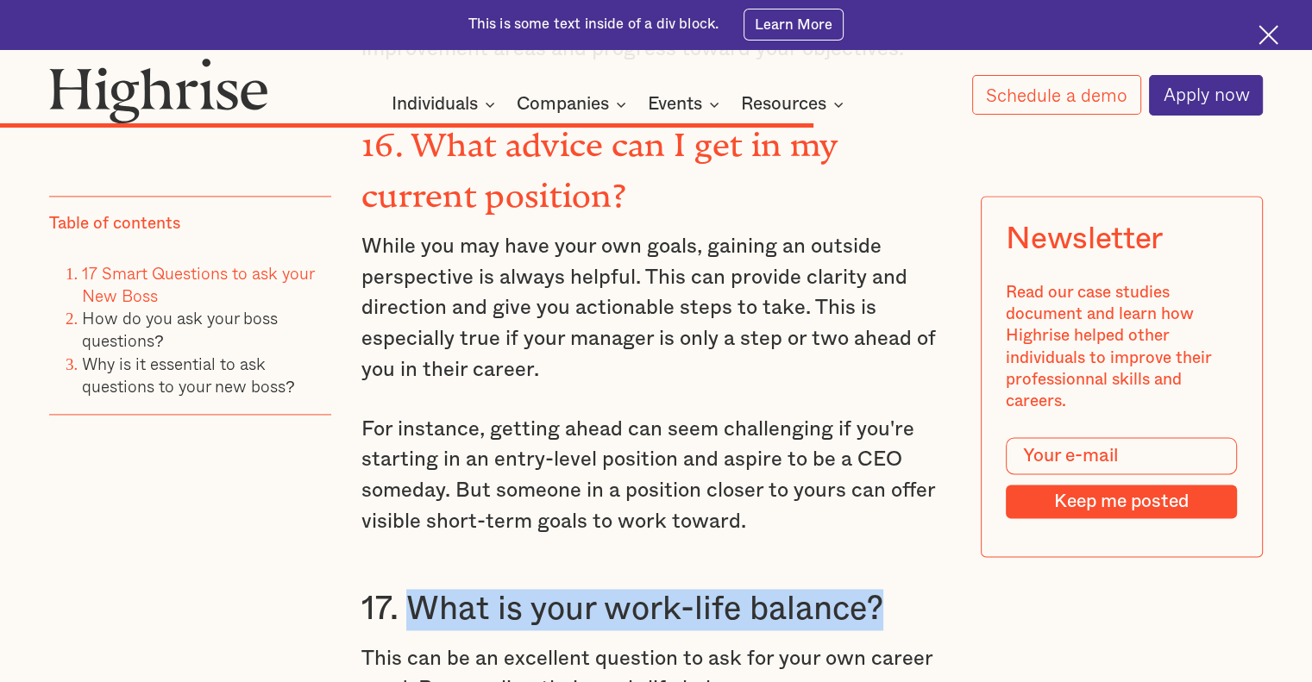
drag, startPoint x: 407, startPoint y: 449, endPoint x: 881, endPoint y: 459, distance: 473.7
click at [881, 589] on h3 "17. What is your work-life balance?" at bounding box center [655, 609] width 589 height 41
copy h3 "What is your work-life balance?"
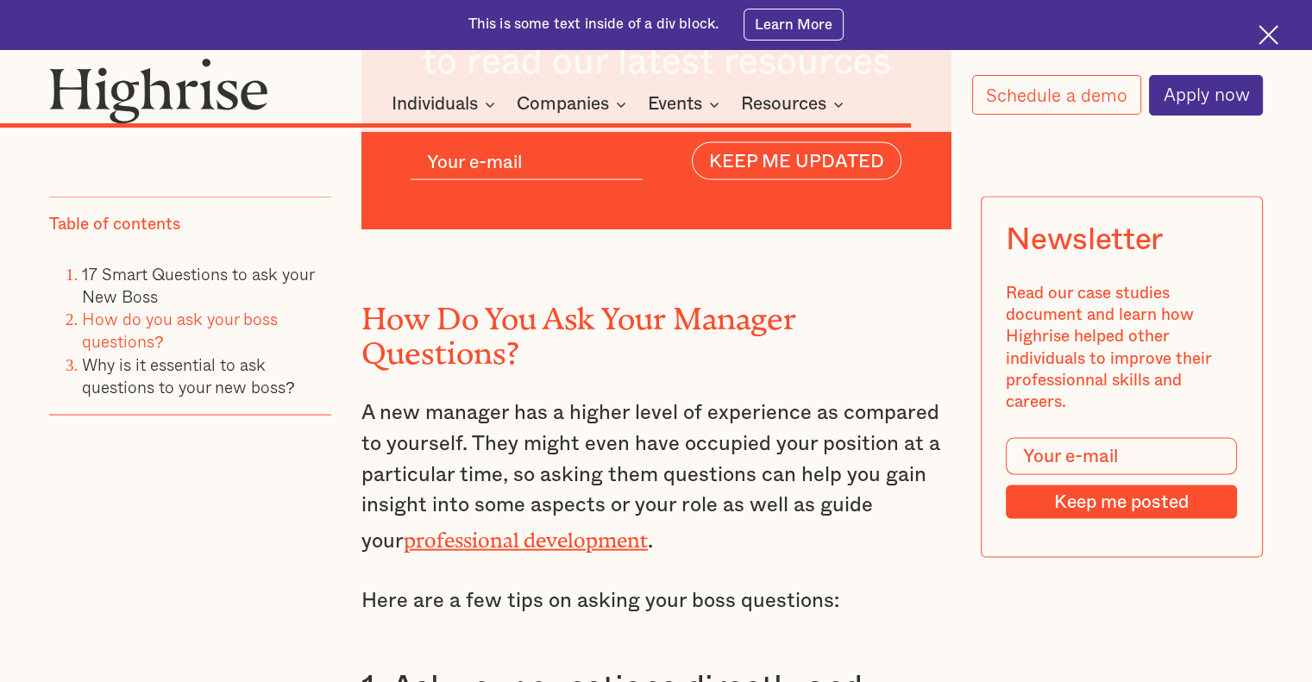
scroll to position [10180, 0]
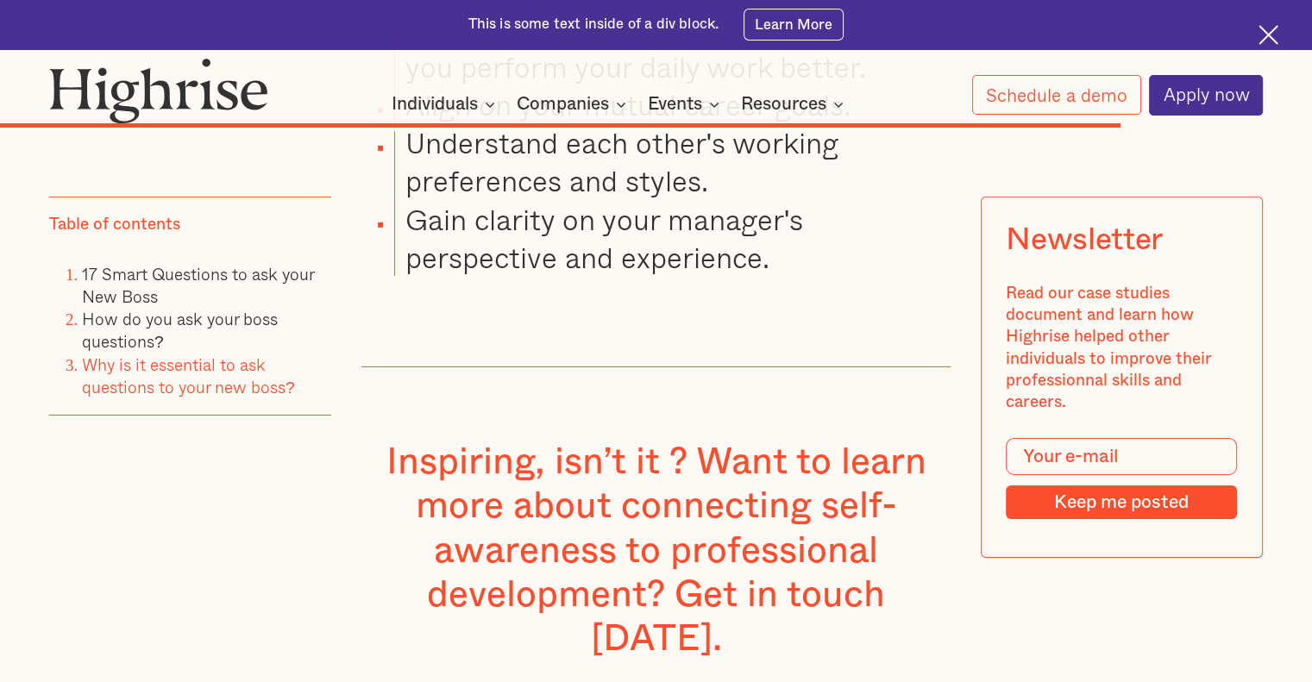
scroll to position [12337, 0]
